Goal: Task Accomplishment & Management: Manage account settings

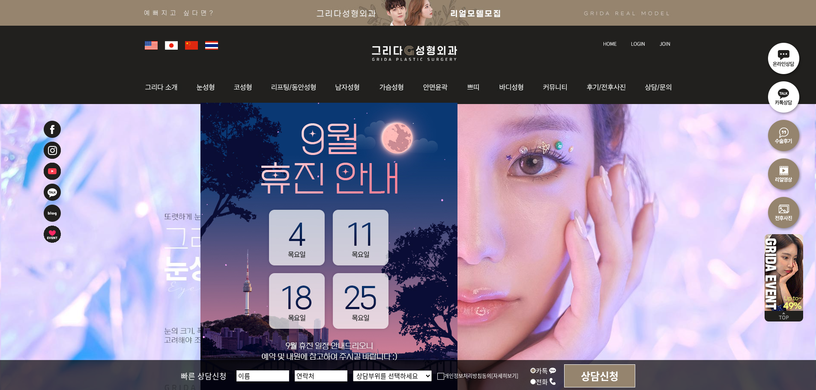
click at [634, 38] on link at bounding box center [639, 36] width 24 height 12
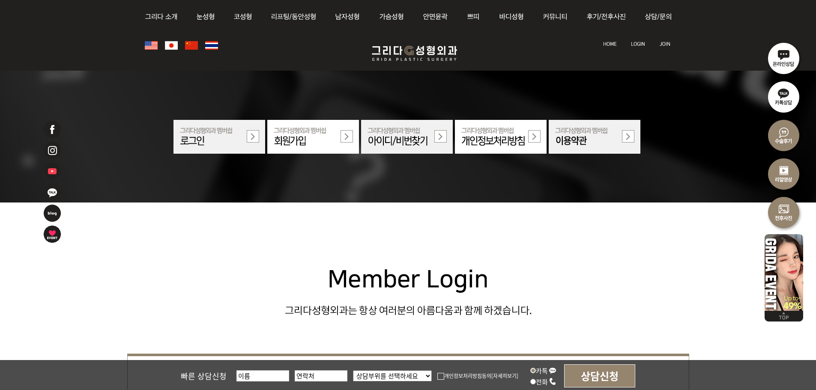
scroll to position [257, 0]
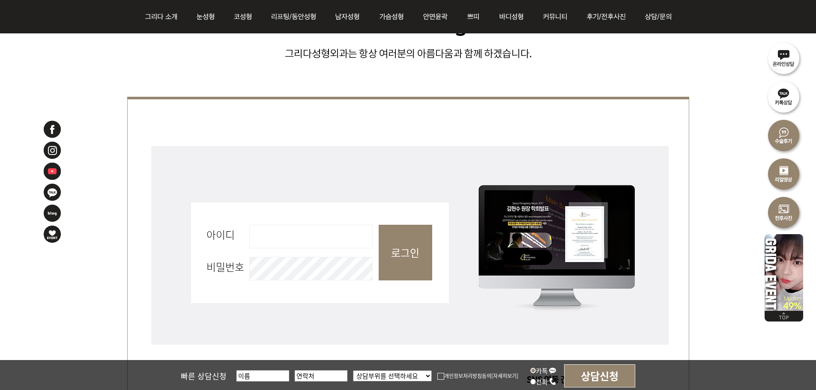
click at [330, 243] on input "아이디 필수" at bounding box center [310, 237] width 123 height 24
type input "admin"
click at [404, 254] on input "로그인" at bounding box center [406, 253] width 54 height 56
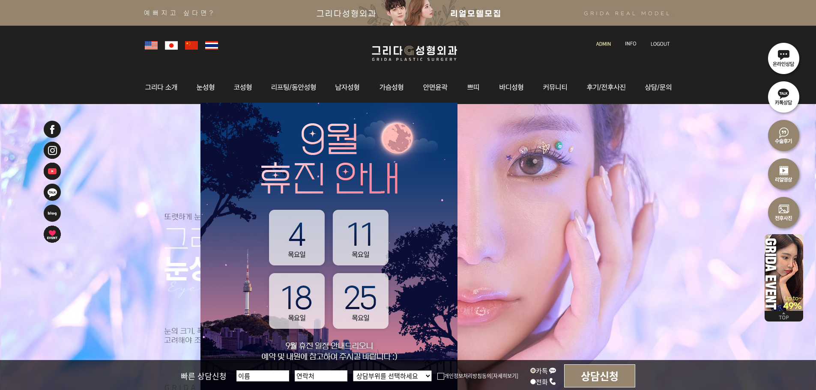
click at [598, 42] on img at bounding box center [603, 44] width 15 height 5
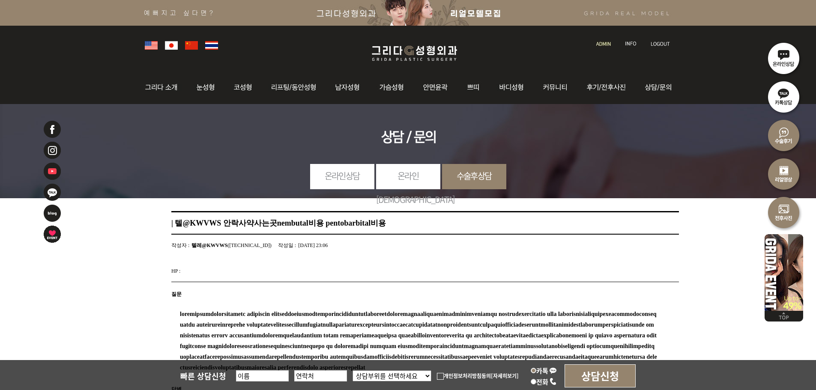
scroll to position [226, 0]
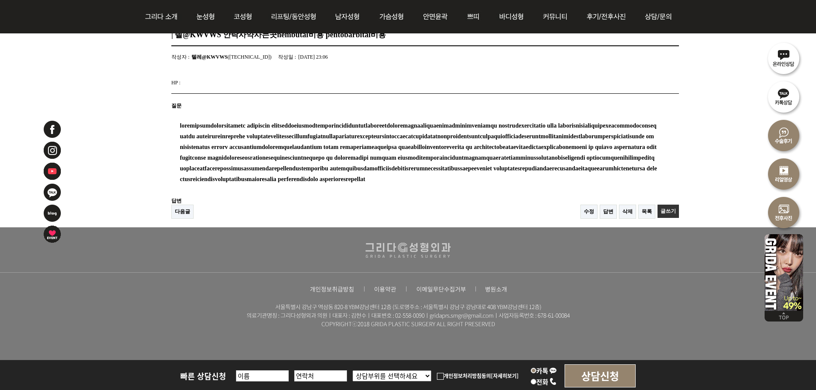
click at [623, 214] on link "삭제" at bounding box center [627, 212] width 17 height 14
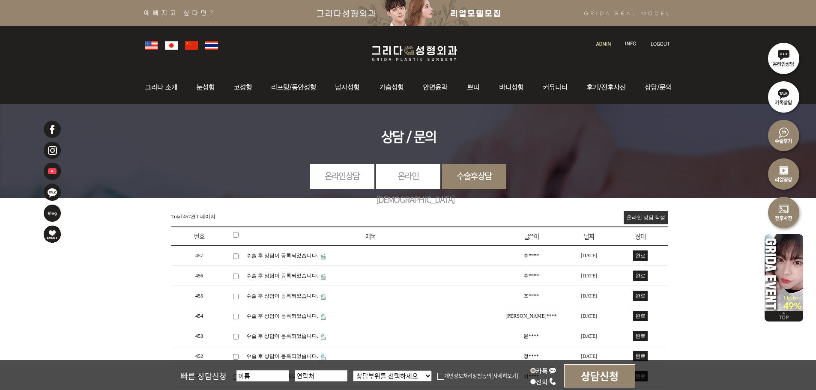
click at [604, 43] on img at bounding box center [603, 44] width 15 height 5
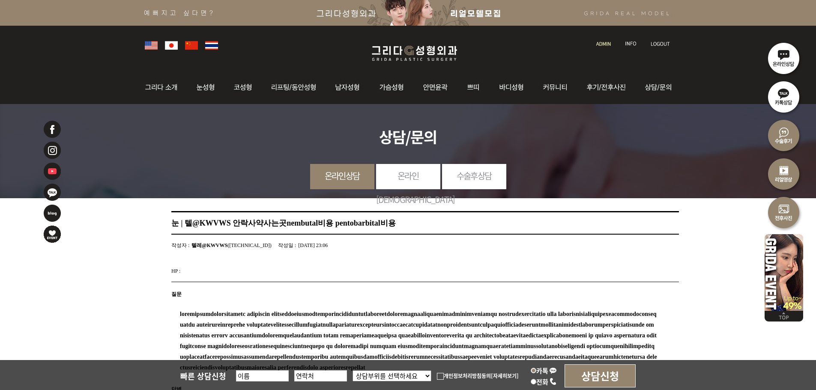
scroll to position [226, 0]
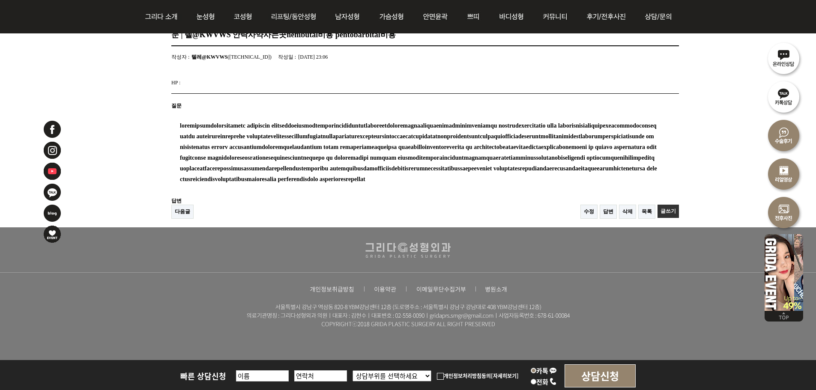
click at [616, 210] on ul "수정 답변 삭제 목록 글쓰기" at bounding box center [628, 212] width 101 height 14
click at [619, 211] on link "삭제" at bounding box center [627, 212] width 17 height 14
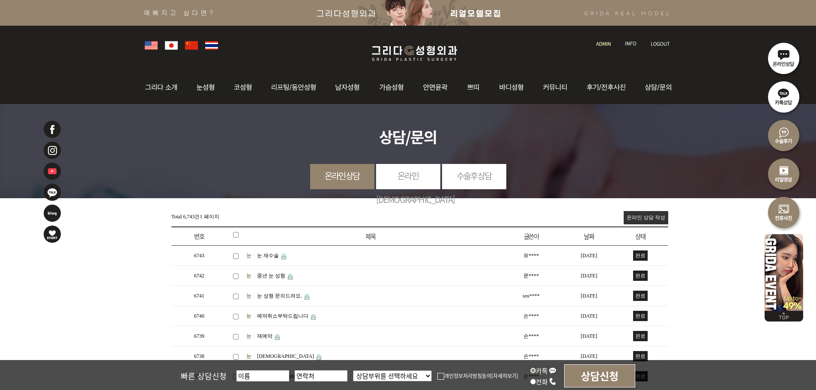
click at [598, 42] on img at bounding box center [603, 44] width 15 height 5
